Goal: Transaction & Acquisition: Subscribe to service/newsletter

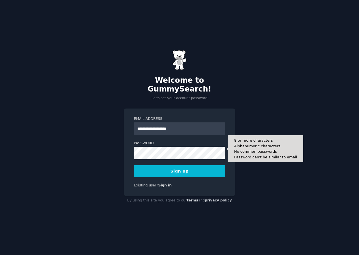
type input "**********"
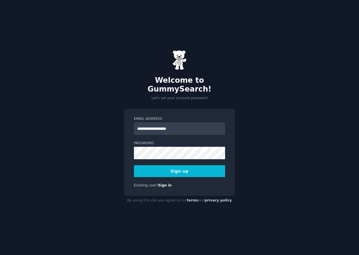
click at [125, 160] on div "**********" at bounding box center [179, 151] width 111 height 87
click at [162, 166] on button "Sign up" at bounding box center [179, 171] width 91 height 12
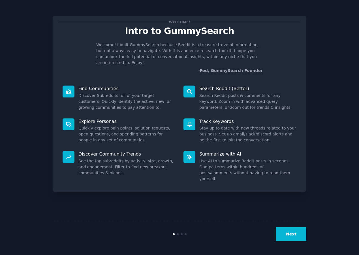
click at [292, 230] on button "Next" at bounding box center [291, 234] width 30 height 14
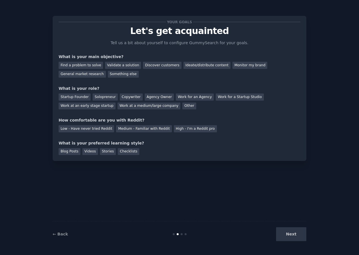
click at [295, 238] on div "Next" at bounding box center [264, 234] width 85 height 14
click at [133, 65] on div "Validate a solution" at bounding box center [123, 65] width 36 height 7
click at [100, 75] on div "General market research" at bounding box center [82, 74] width 47 height 7
click at [150, 65] on div "Discover customers" at bounding box center [162, 65] width 38 height 7
click at [100, 95] on div "Solopreneur" at bounding box center [105, 96] width 25 height 7
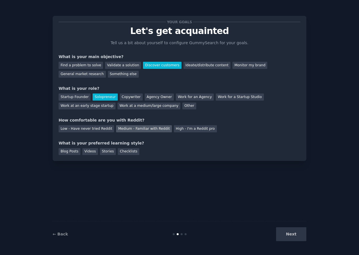
click at [122, 125] on div "Medium - Familiar with Reddit" at bounding box center [143, 128] width 55 height 7
click at [74, 153] on div "Blog Posts" at bounding box center [70, 151] width 22 height 7
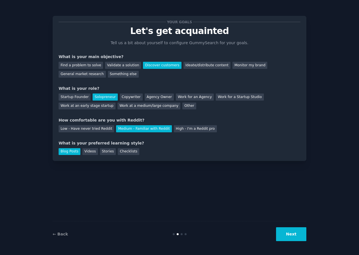
click at [288, 238] on button "Next" at bounding box center [291, 234] width 30 height 14
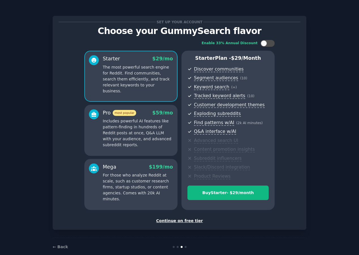
click at [185, 220] on div "Continue on free tier" at bounding box center [180, 221] width 242 height 6
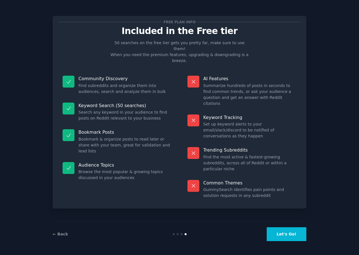
click at [279, 234] on button "Let's Go!" at bounding box center [287, 234] width 40 height 14
